Goal: Ask a question

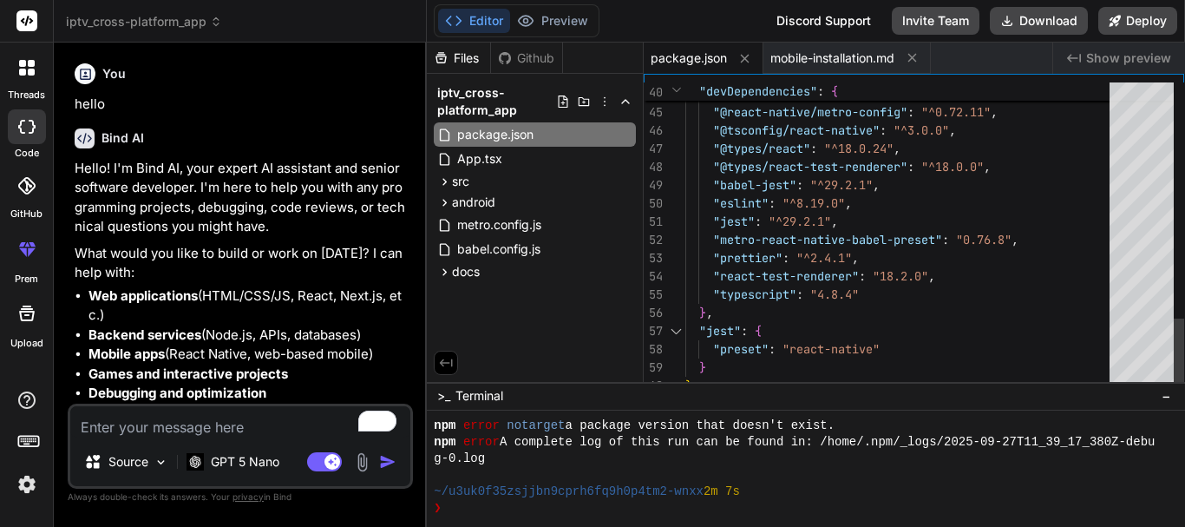
scroll to position [396, 0]
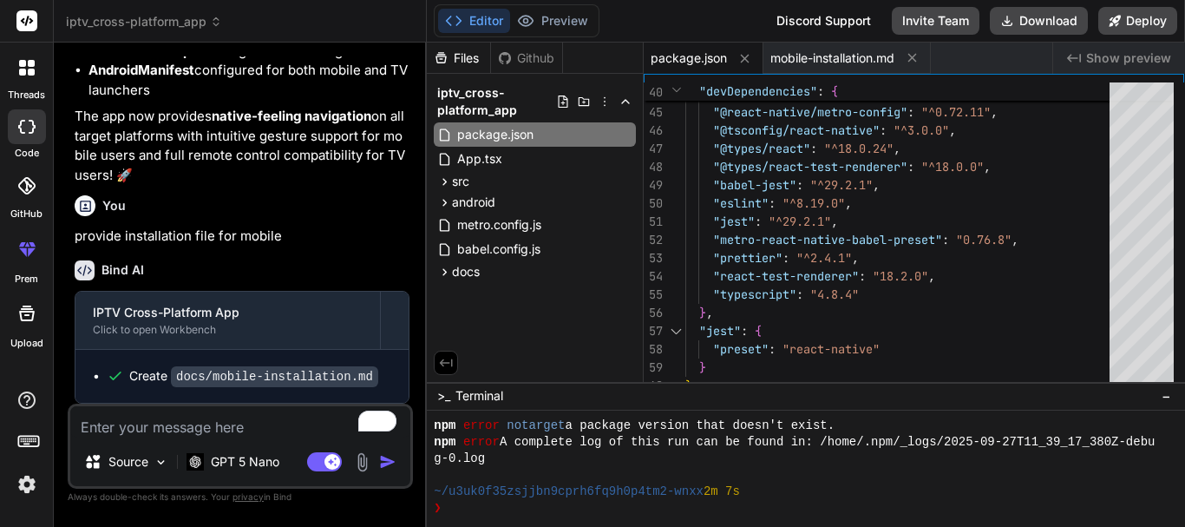
click at [196, 427] on textarea "To enrich screen reader interactions, please activate Accessibility in Grammarl…" at bounding box center [240, 421] width 340 height 31
type textarea "a"
type textarea "x"
type textarea "an"
type textarea "x"
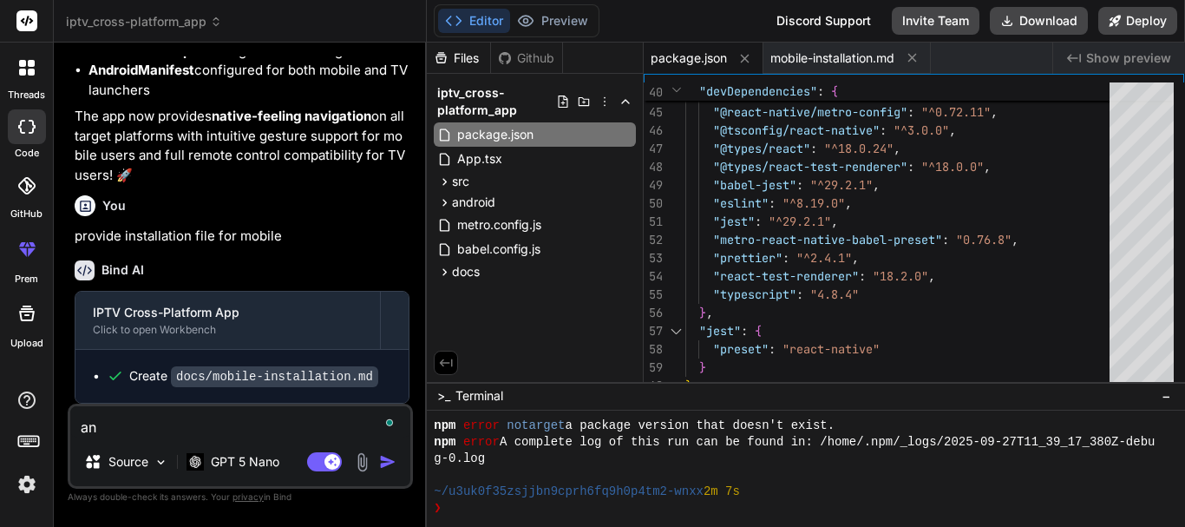
type textarea "[PERSON_NAME]"
type textarea "x"
type textarea "anal"
type textarea "x"
type textarea "analy"
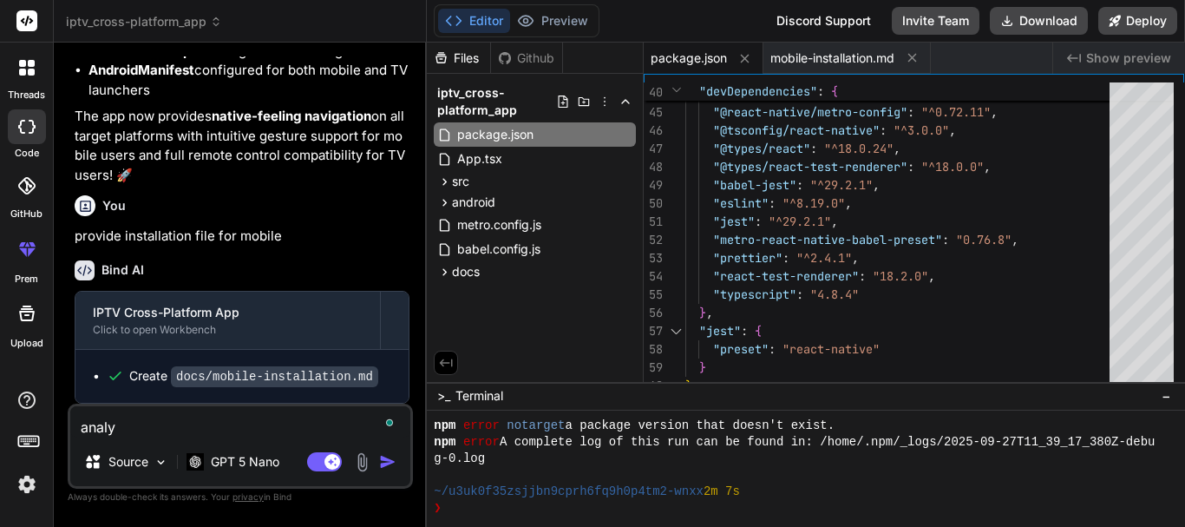
type textarea "x"
type textarea "analye"
type textarea "x"
type textarea "analye"
type textarea "x"
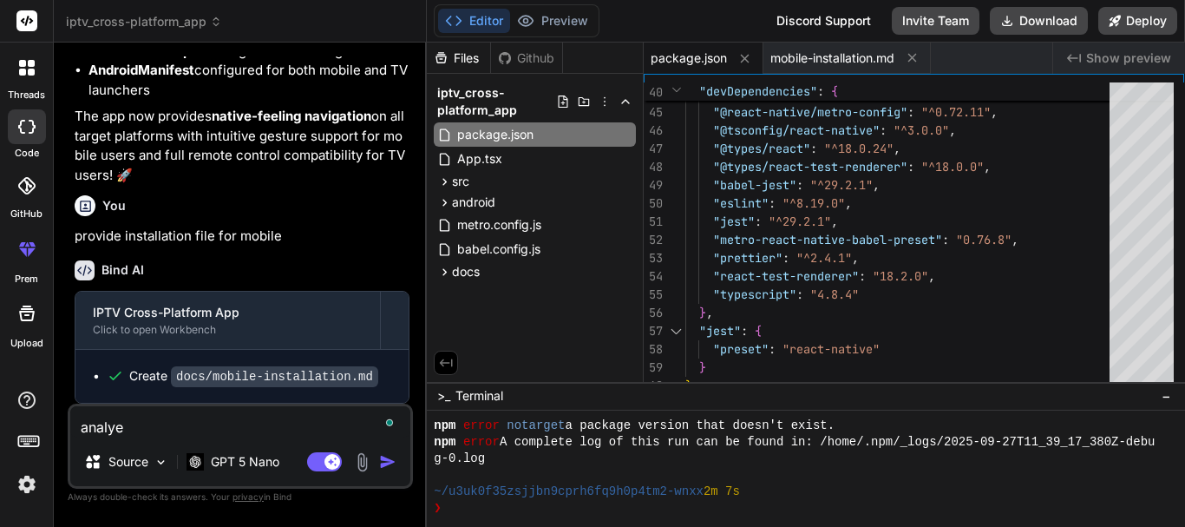
type textarea "analye"
type textarea "x"
type textarea "analy"
type textarea "x"
type textarea "analyz"
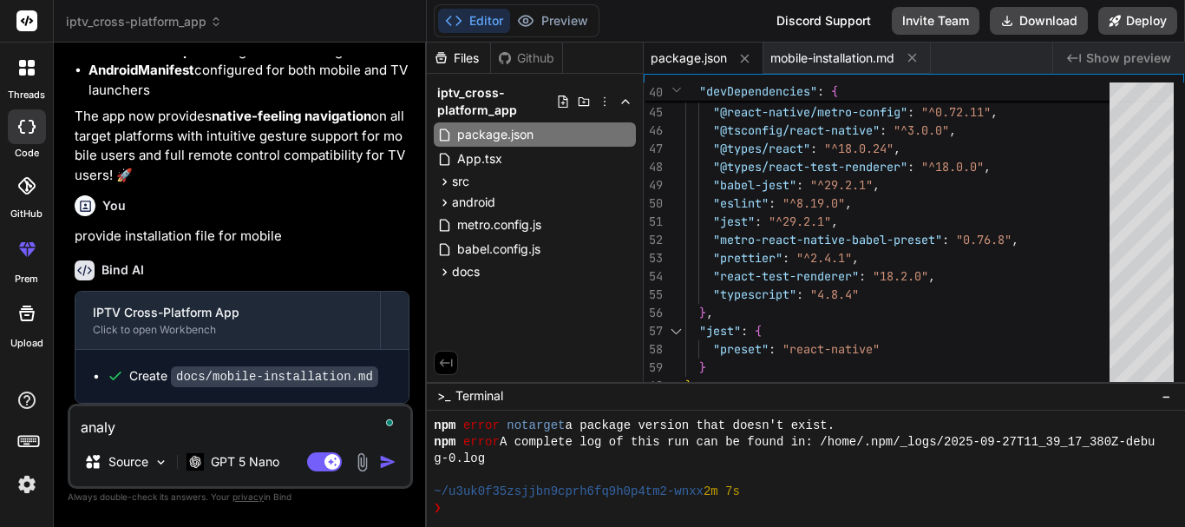
type textarea "x"
type textarea "analyzz"
type textarea "x"
type textarea "analyzze"
type textarea "x"
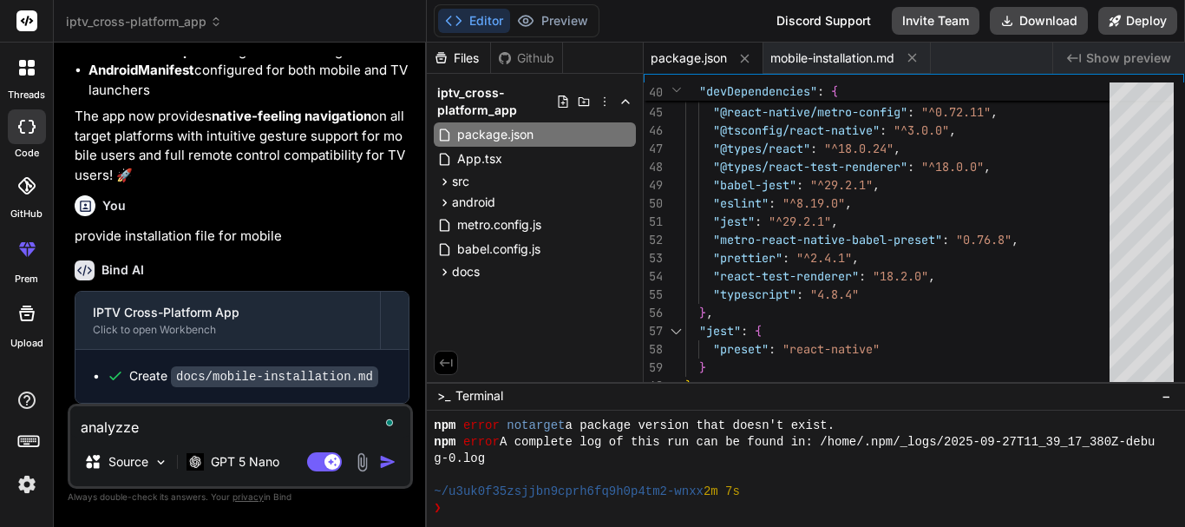
type textarea "analyzz"
type textarea "x"
type textarea "analyz"
type textarea "x"
type textarea "analyze"
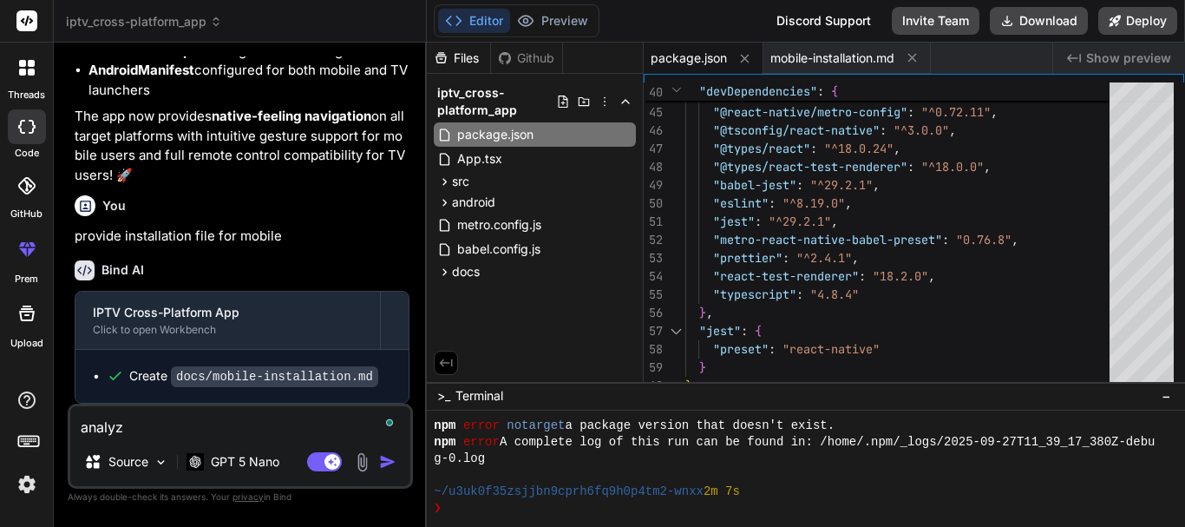
type textarea "x"
type textarea "analyze"
type textarea "x"
type textarea "analyze f"
type textarea "x"
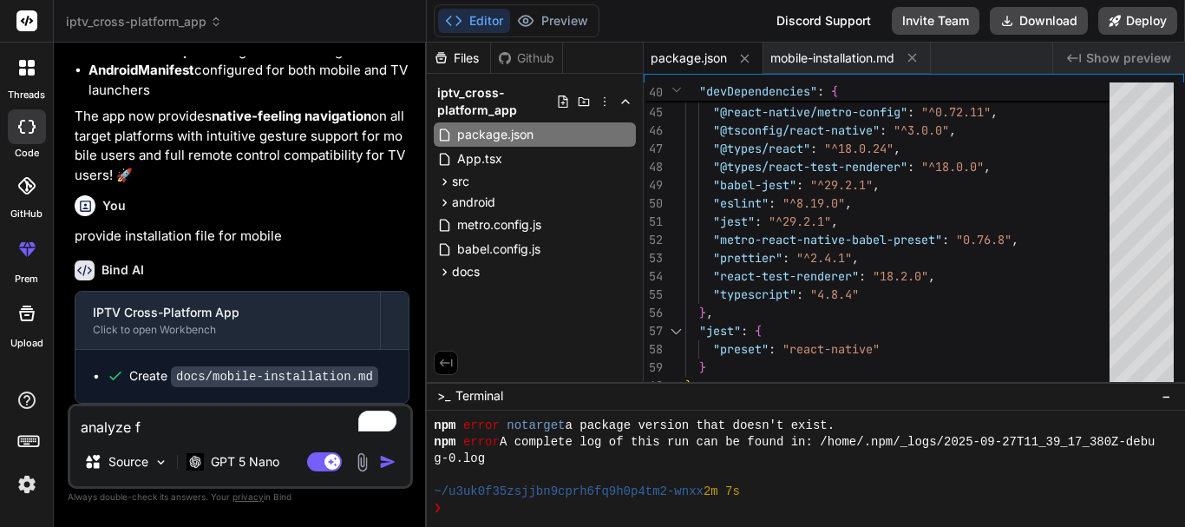
type textarea "analyze fo"
type textarea "x"
type textarea "analyze for"
type textarea "x"
type textarea "analyze for"
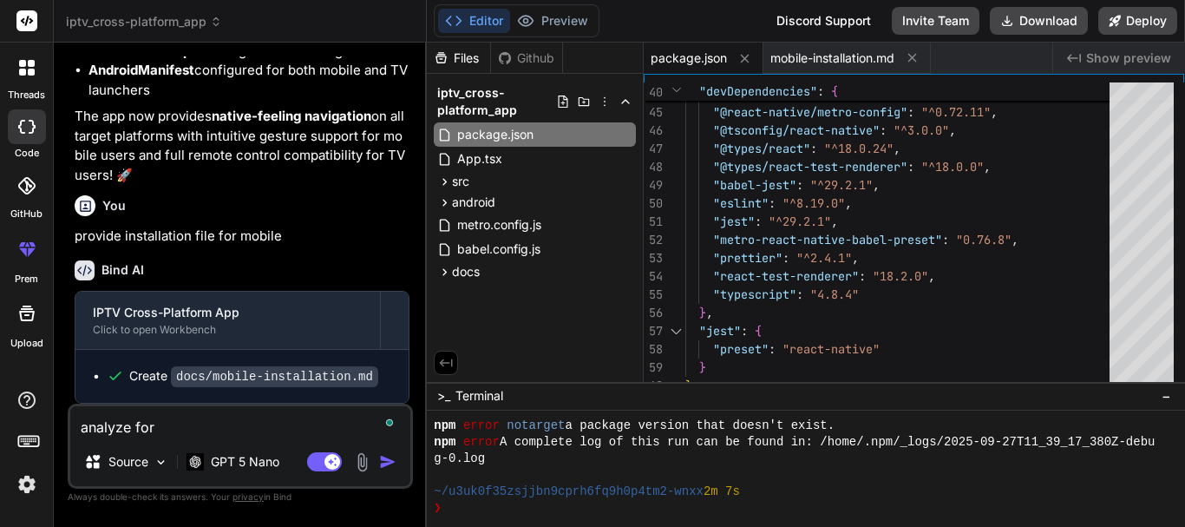
type textarea "x"
type textarea "analyze for e"
type textarea "x"
type textarea "analyze for er"
type textarea "x"
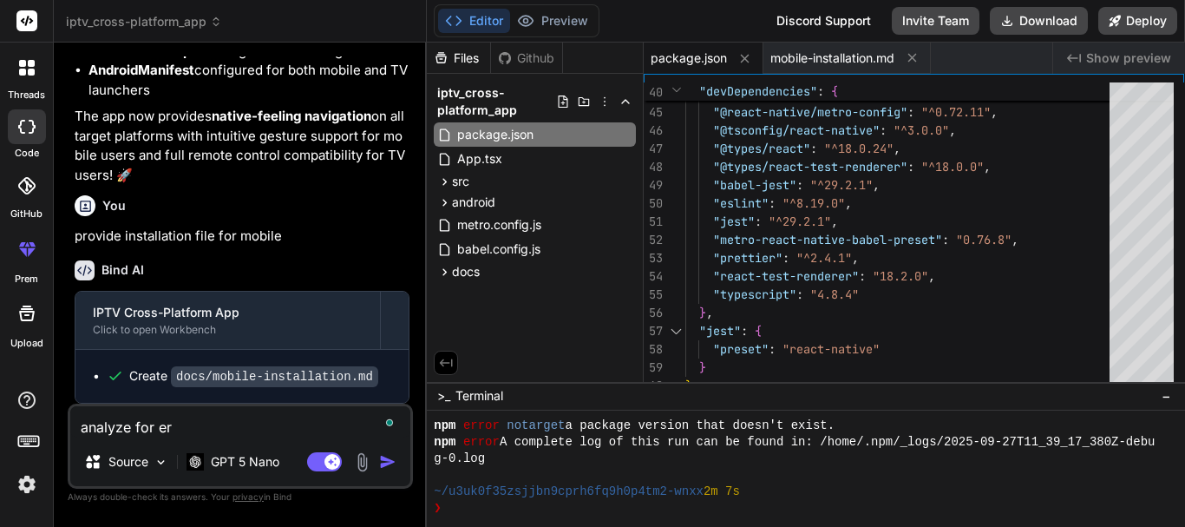
type textarea "analyze for err"
type textarea "x"
type textarea "analyze for erro"
type textarea "x"
type textarea "analyze for error"
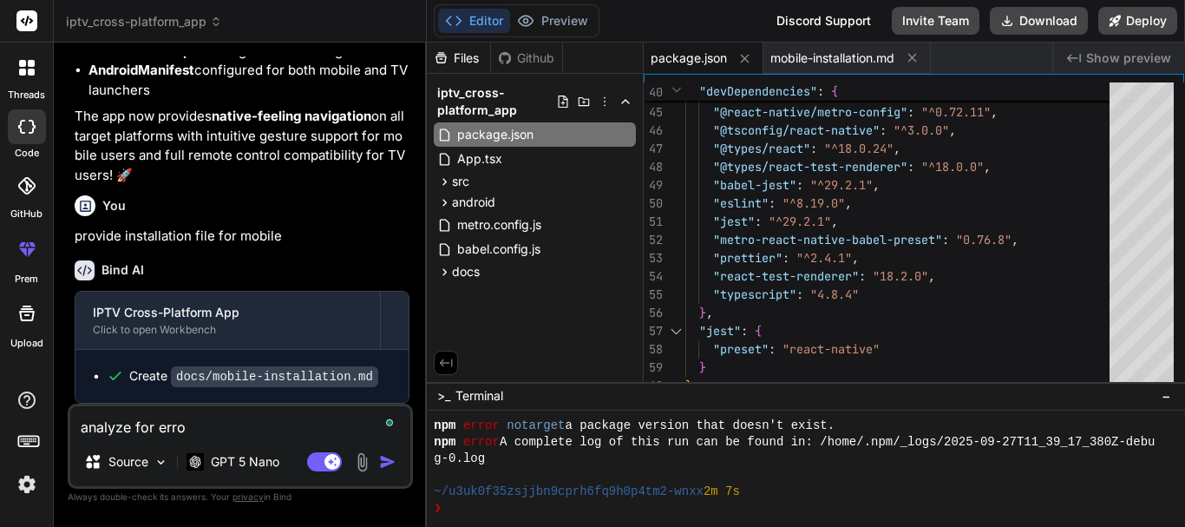
type textarea "x"
type textarea "analyze for errors"
type textarea "x"
type textarea "analyze for errors"
type textarea "x"
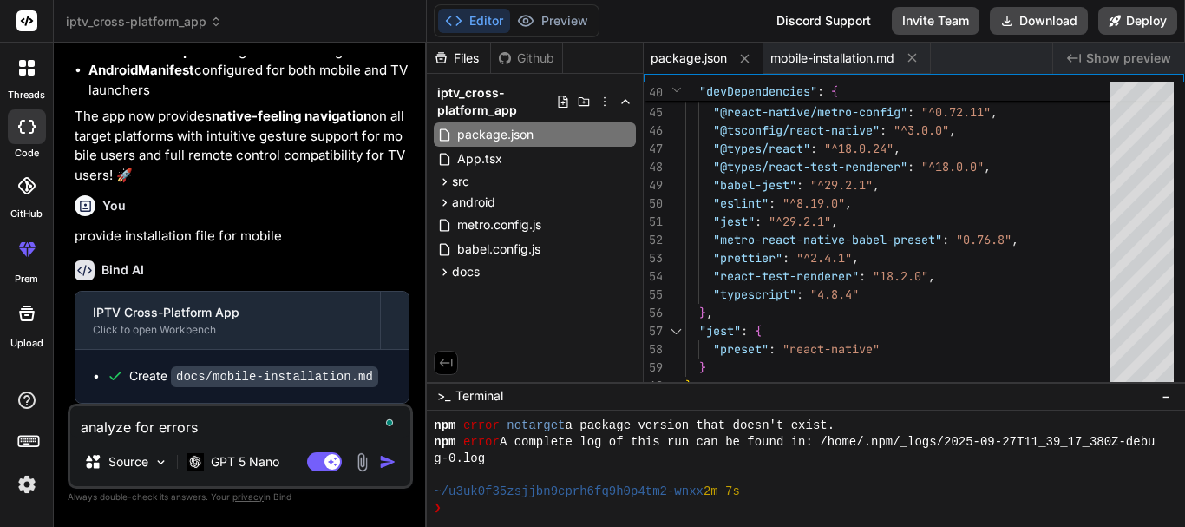
type textarea "analyze for errors a"
type textarea "x"
type textarea "analyze for errors an"
type textarea "x"
type textarea "analyze for errors and"
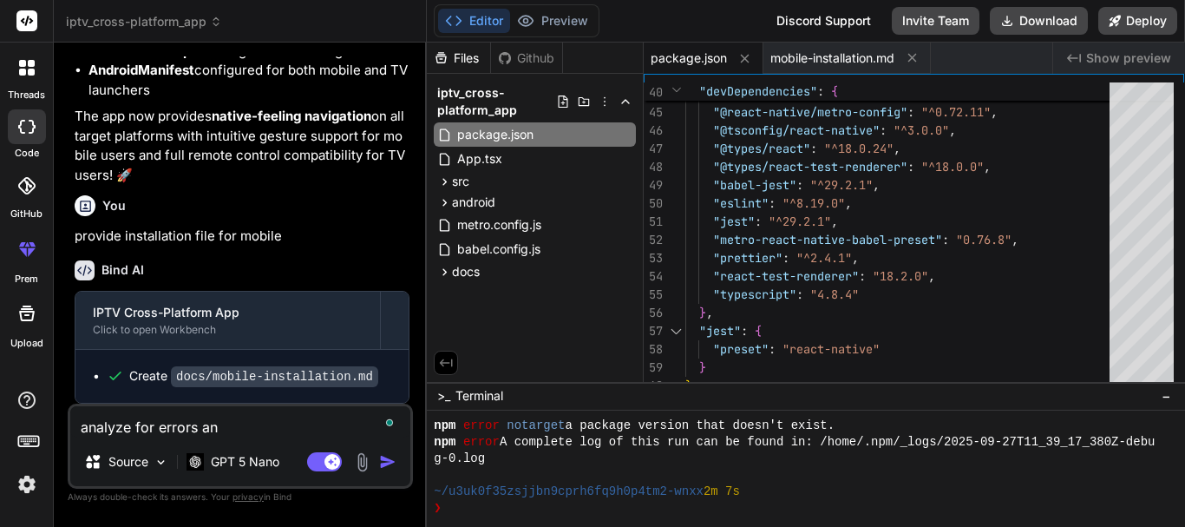
type textarea "x"
type textarea "analyze for errors and"
type textarea "x"
type textarea "analyze for errors and r"
type textarea "x"
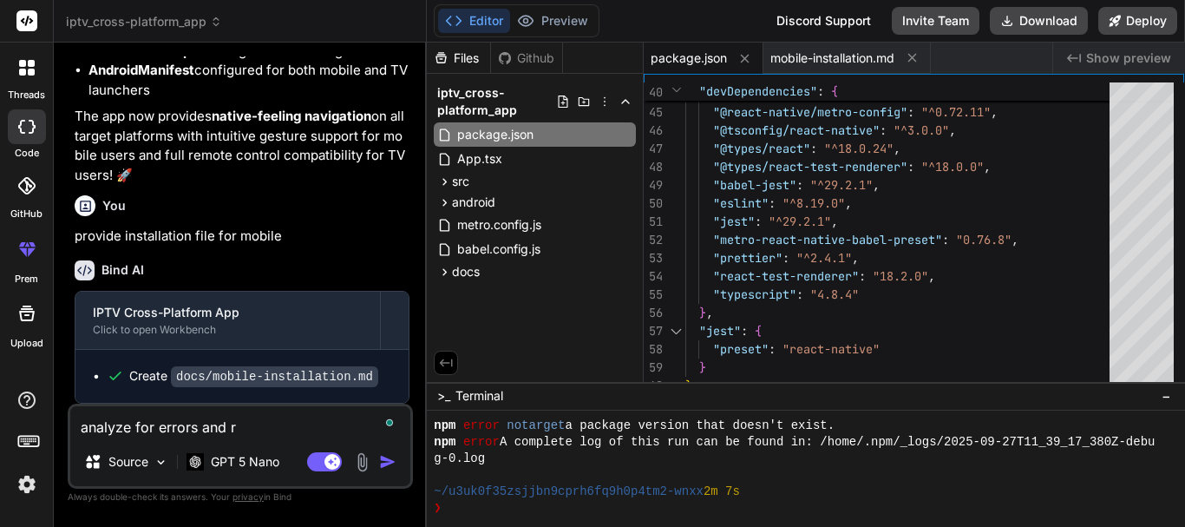
type textarea "analyze for errors and ru"
type textarea "x"
type textarea "analyze for errors and run"
type textarea "x"
type textarea "analyze for errors and run"
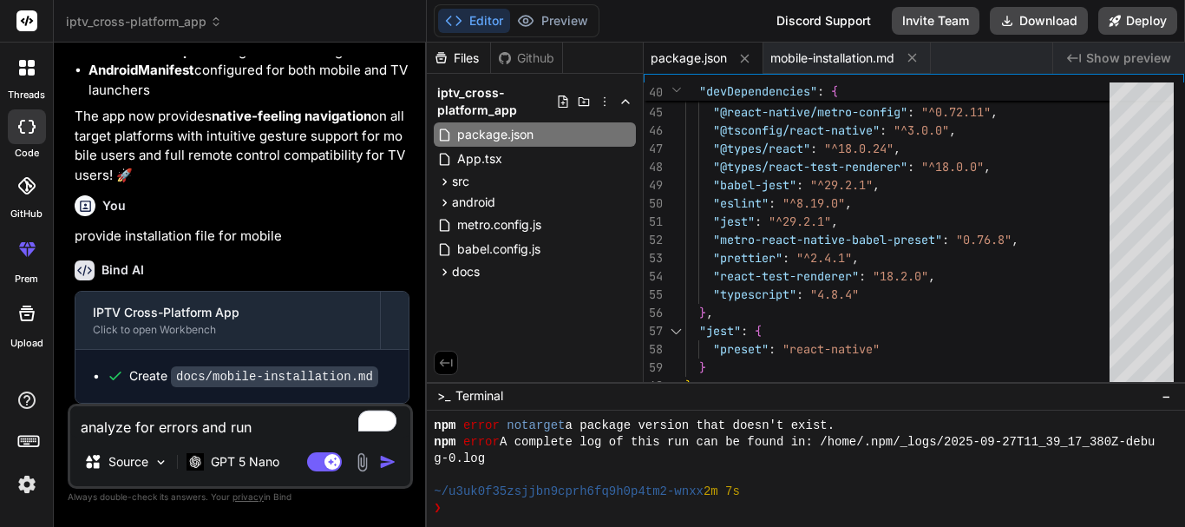
type textarea "x"
type textarea "analyze for errors and run p"
type textarea "x"
type textarea "analyze for errors and run pr"
type textarea "x"
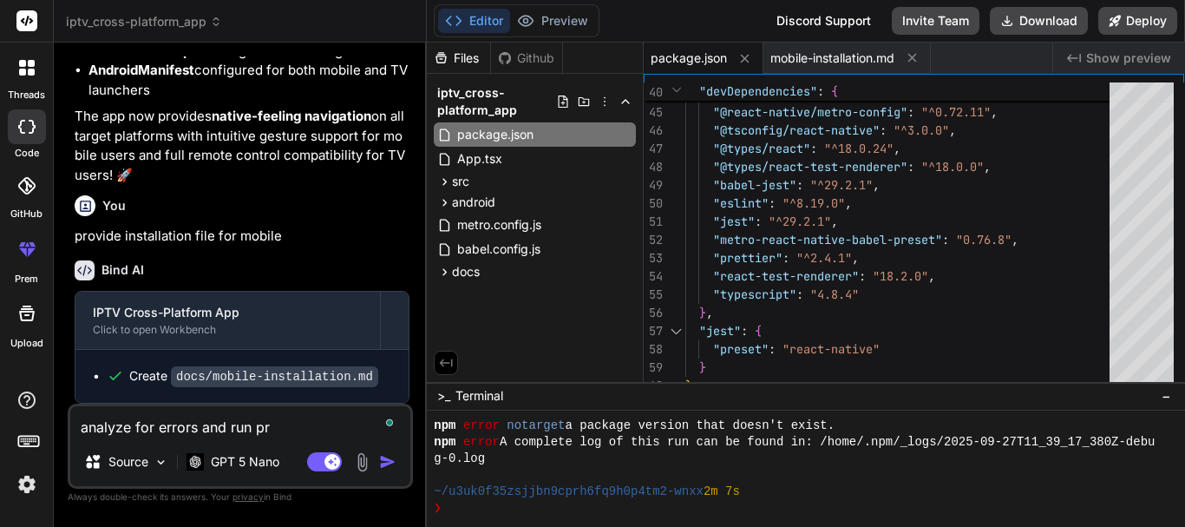
type textarea "analyze for errors and run pre"
type textarea "x"
type textarea "analyze for errors and run prev"
type textarea "x"
type textarea "analyze for errors and run previ"
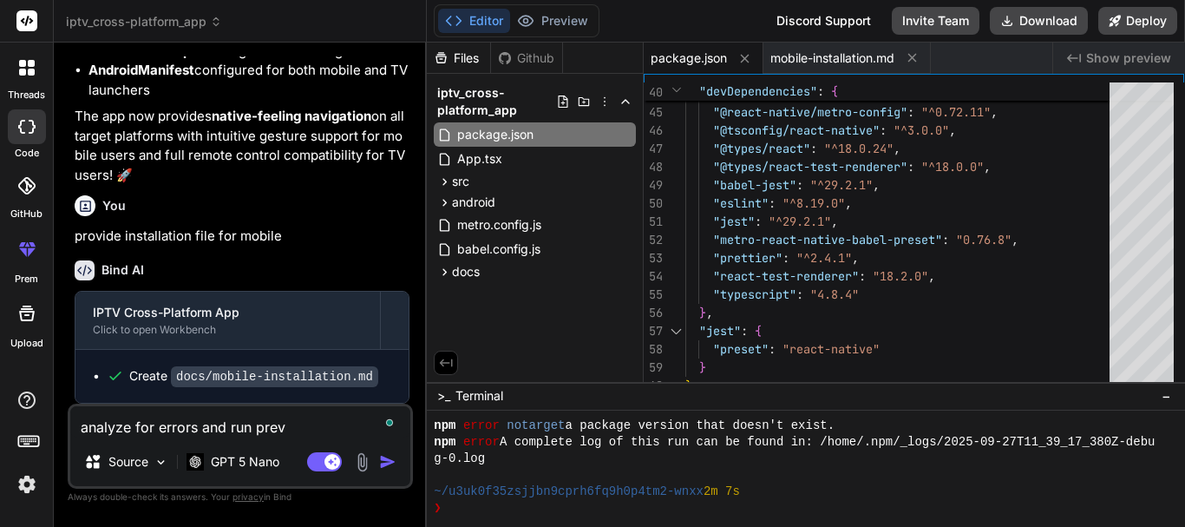
type textarea "x"
type textarea "analyze for errors and run previe"
type textarea "x"
type textarea "analyze for errors and run preview"
type textarea "x"
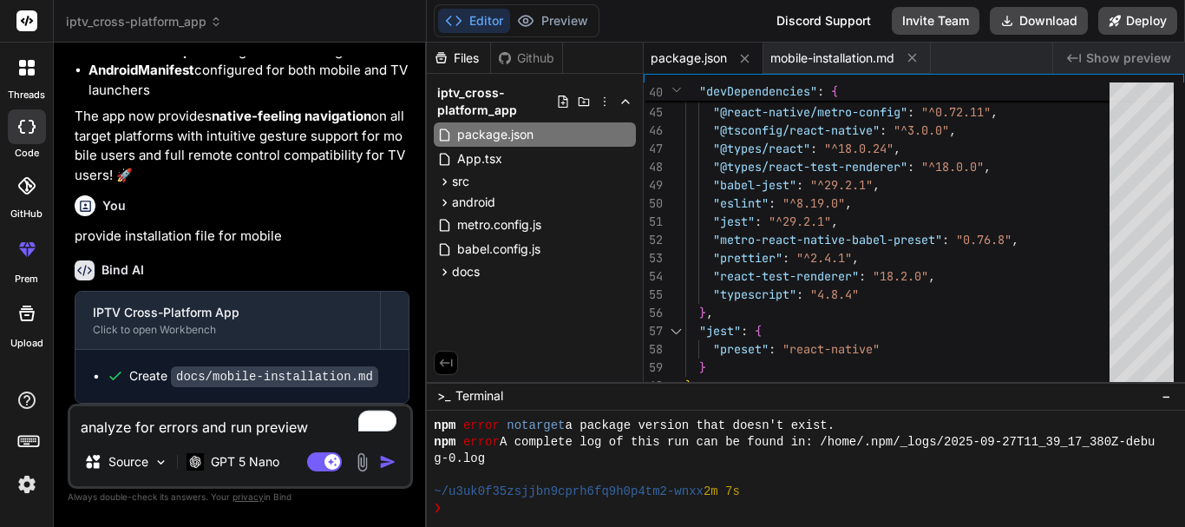
type textarea "analyze for errors and run preview"
click at [382, 458] on img "button" at bounding box center [387, 461] width 17 height 17
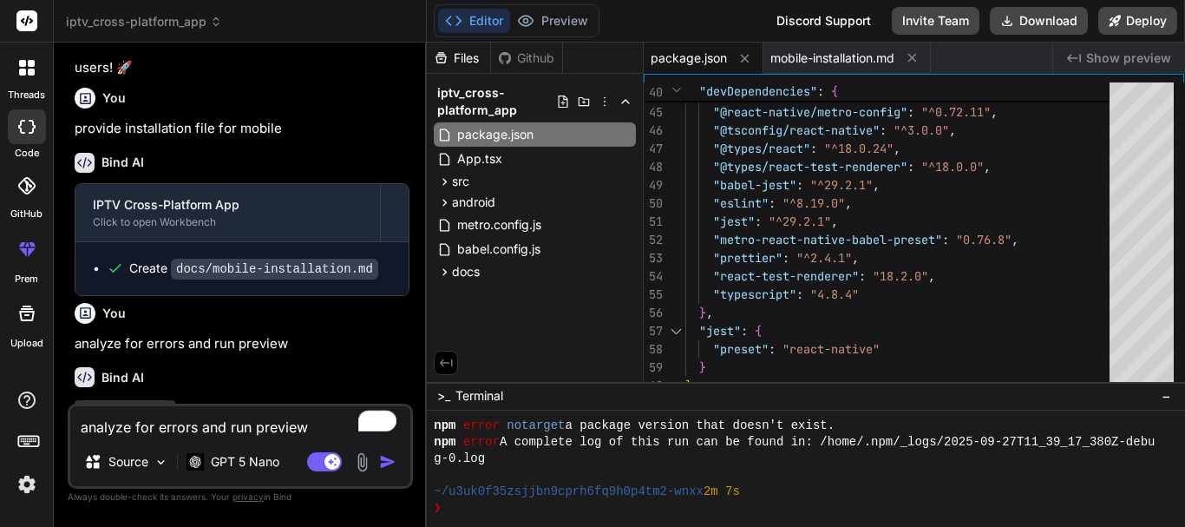
scroll to position [6608, 0]
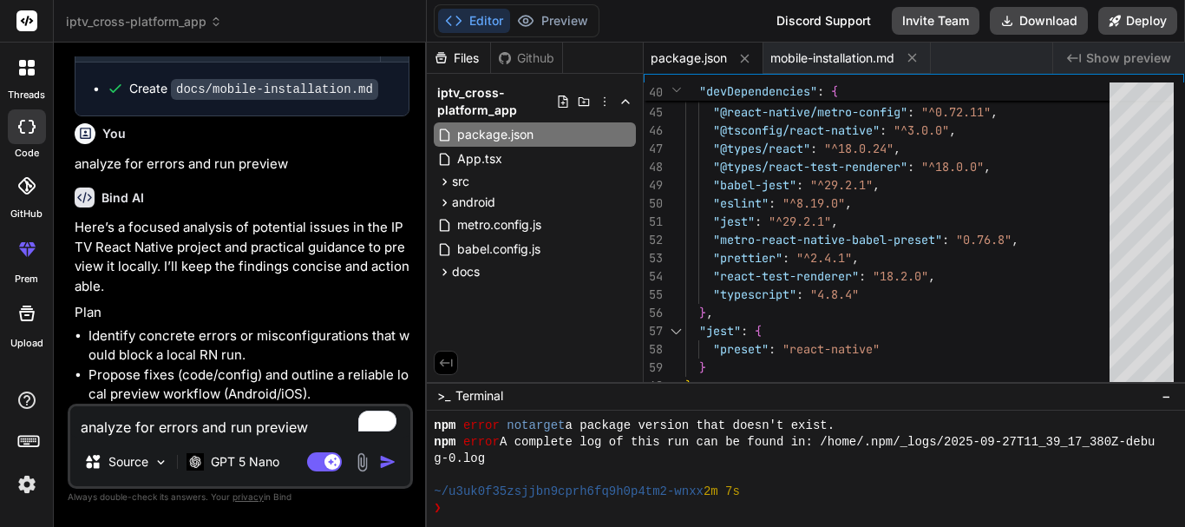
type textarea "x"
